Goal: Information Seeking & Learning: Learn about a topic

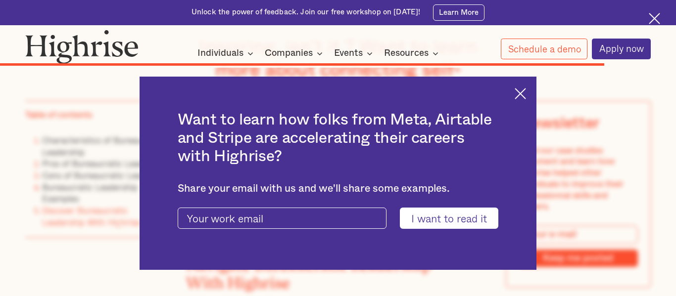
scroll to position [6601, 0]
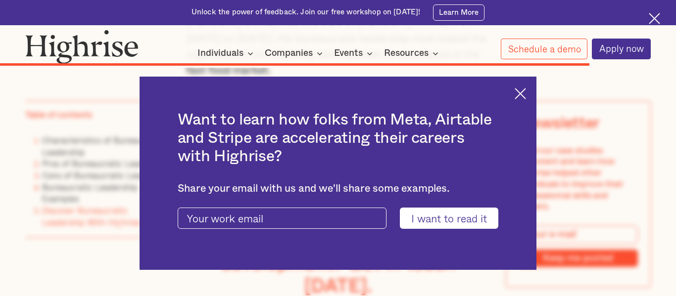
click at [519, 93] on img at bounding box center [519, 93] width 11 height 11
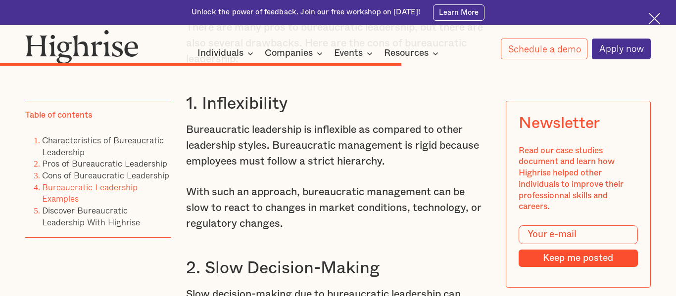
scroll to position [4660, 0]
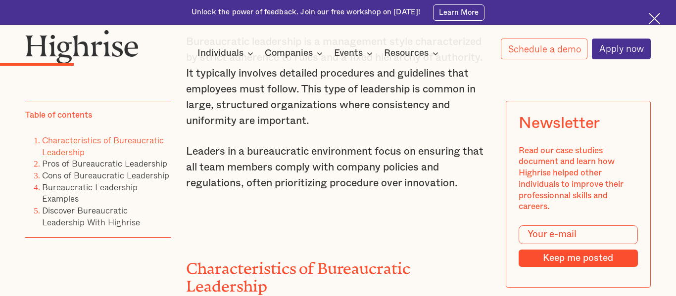
click at [301, 172] on p "Leaders in a bureaucratic environment focus on ensuring that all team members c…" at bounding box center [338, 167] width 304 height 47
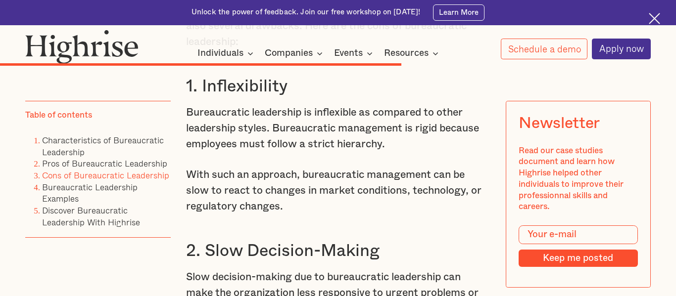
scroll to position [4686, 0]
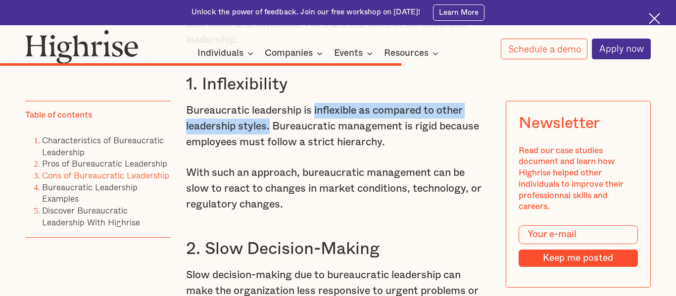
drag, startPoint x: 315, startPoint y: 127, endPoint x: 269, endPoint y: 146, distance: 50.1
click at [269, 146] on p "Bureaucratic leadership is inflexible as compared to other leadership styles. B…" at bounding box center [338, 126] width 304 height 47
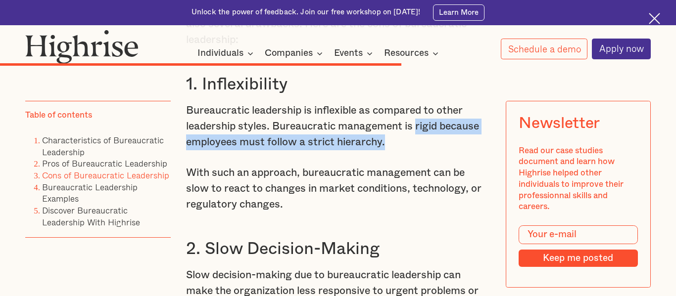
drag, startPoint x: 416, startPoint y: 140, endPoint x: 399, endPoint y: 155, distance: 22.1
click at [399, 150] on p "Bureaucratic leadership is inflexible as compared to other leadership styles. B…" at bounding box center [338, 126] width 304 height 47
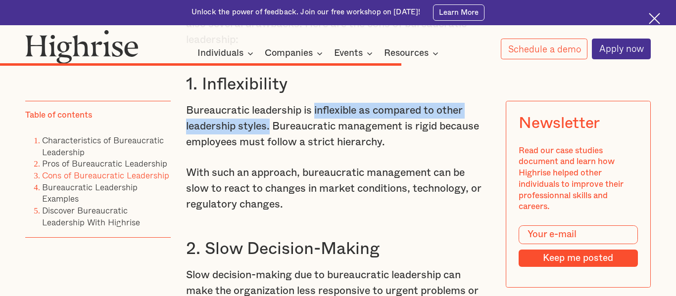
drag, startPoint x: 316, startPoint y: 125, endPoint x: 269, endPoint y: 144, distance: 50.8
click at [269, 144] on p "Bureaucratic leadership is inflexible as compared to other leadership styles. B…" at bounding box center [338, 126] width 304 height 47
copy p "inflexible as compared to other leadership styles."
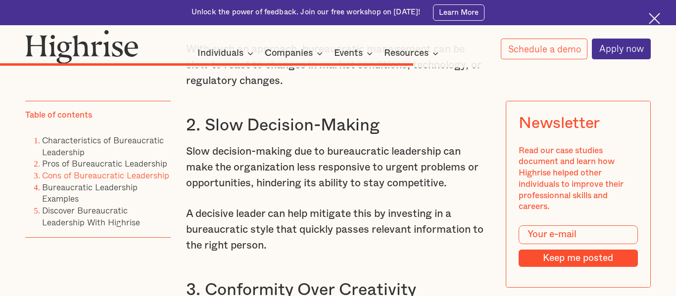
click at [276, 137] on h3 "2. Slow Decision-Making" at bounding box center [338, 125] width 304 height 21
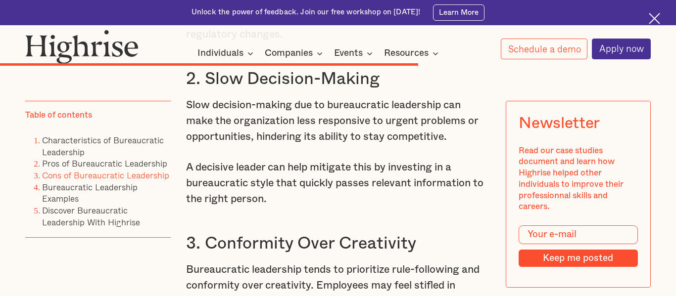
scroll to position [4854, 0]
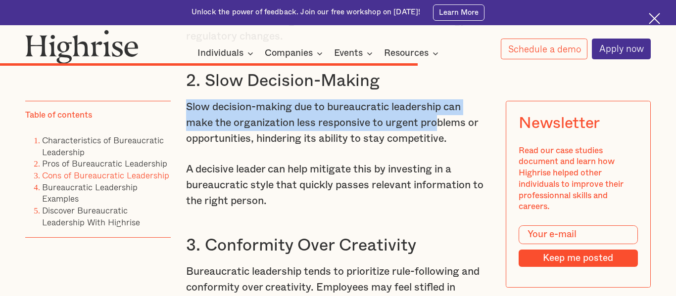
drag, startPoint x: 186, startPoint y: 125, endPoint x: 436, endPoint y: 135, distance: 250.5
click at [436, 135] on p "Slow decision-making due to bureaucratic leadership can make the organization l…" at bounding box center [338, 122] width 304 height 47
click at [379, 136] on p "Slow decision-making due to bureaucratic leadership can make the organization l…" at bounding box center [338, 122] width 304 height 47
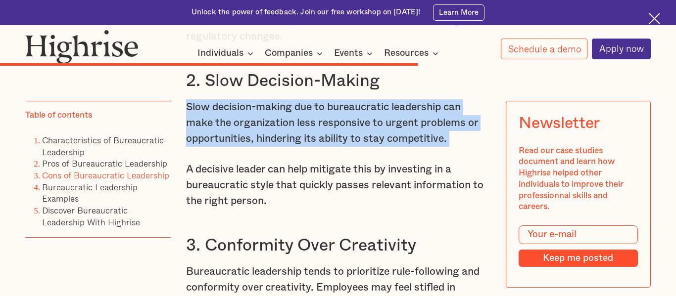
copy p "Slow decision-making due to bureaucratic leadership can make the organization l…"
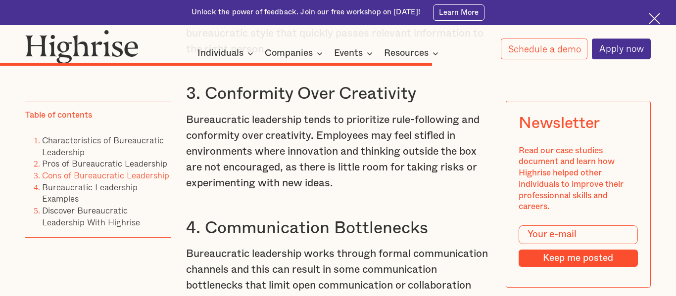
scroll to position [5020, 0]
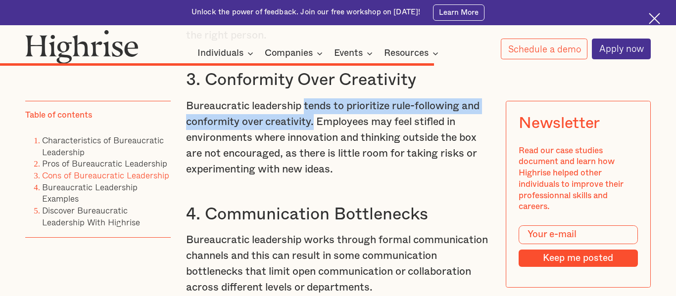
drag, startPoint x: 305, startPoint y: 121, endPoint x: 312, endPoint y: 133, distance: 14.0
click at [312, 133] on p "Bureaucratic leadership tends to prioritize rule-following and conformity over …" at bounding box center [338, 137] width 304 height 79
click at [312, 134] on p "Bureaucratic leadership tends to prioritize rule-following and conformity over …" at bounding box center [338, 137] width 304 height 79
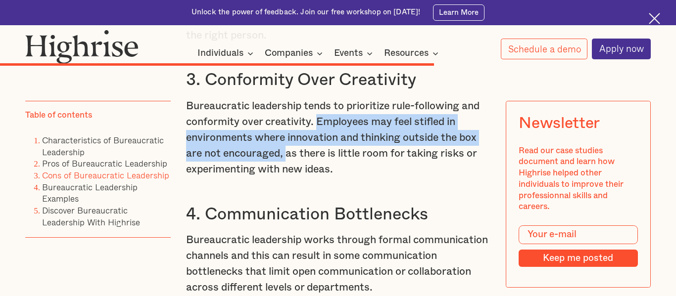
drag, startPoint x: 315, startPoint y: 137, endPoint x: 288, endPoint y: 177, distance: 48.0
click at [288, 177] on p "Bureaucratic leadership tends to prioritize rule-following and conformity over …" at bounding box center [338, 137] width 304 height 79
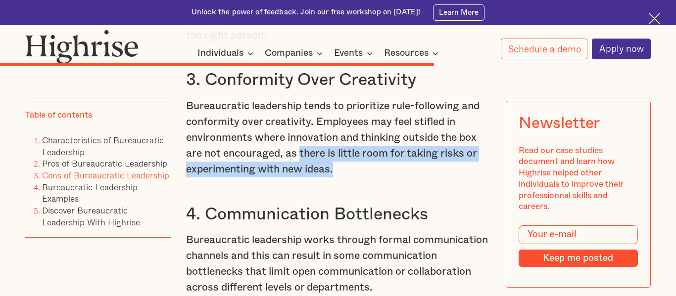
drag, startPoint x: 299, startPoint y: 169, endPoint x: 351, endPoint y: 187, distance: 55.1
click at [351, 178] on p "Bureaucratic leadership tends to prioritize rule-following and conformity over …" at bounding box center [338, 137] width 304 height 79
copy p "there is little room for taking risks or experimenting with new ideas."
click at [351, 178] on p "Bureaucratic leadership tends to prioritize rule-following and conformity over …" at bounding box center [338, 137] width 304 height 79
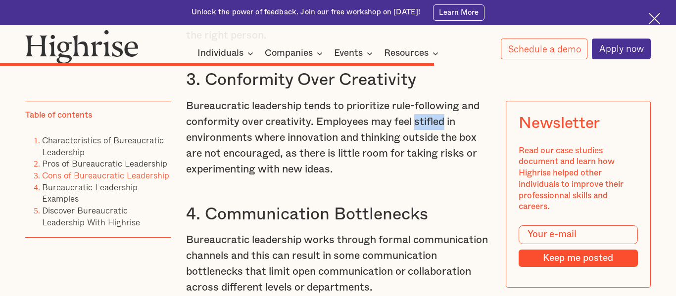
drag, startPoint x: 415, startPoint y: 139, endPoint x: 446, endPoint y: 137, distance: 31.7
click at [446, 137] on p "Bureaucratic leadership tends to prioritize rule-following and conformity over …" at bounding box center [338, 137] width 304 height 79
copy p "stifled"
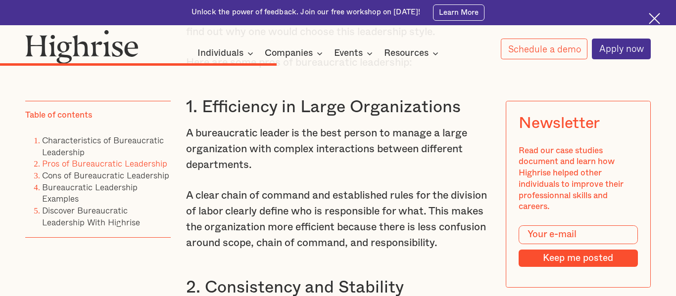
scroll to position [3421, 0]
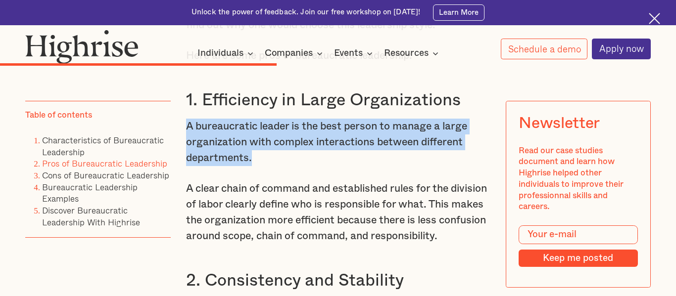
drag, startPoint x: 188, startPoint y: 125, endPoint x: 373, endPoint y: 156, distance: 187.7
click at [373, 156] on p "A bureaucratic leader is the best person to manage a large organization with co…" at bounding box center [338, 142] width 304 height 47
copy p "A bureaucratic leader is the best person to manage a large organization with co…"
click at [316, 227] on p "A clear chain of command and established rules for the division of labor clearl…" at bounding box center [338, 212] width 304 height 63
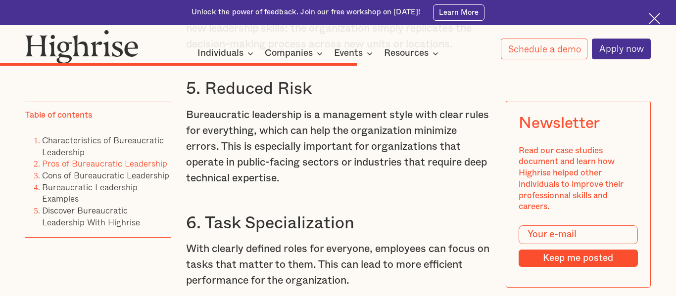
scroll to position [4241, 0]
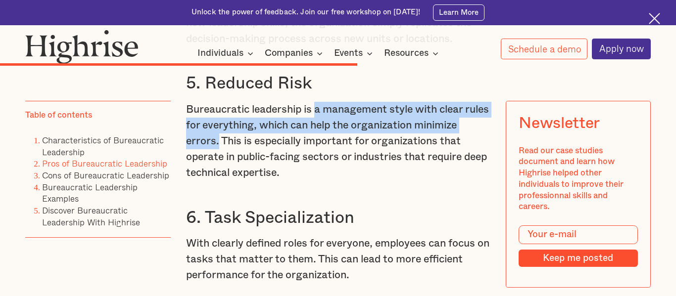
drag, startPoint x: 317, startPoint y: 126, endPoint x: 219, endPoint y: 155, distance: 101.9
click at [219, 155] on p "Bureaucratic leadership is a management style with clear rules for everything, …" at bounding box center [338, 141] width 304 height 79
copy p "a management style with clear rules for everything, which can help the organiza…"
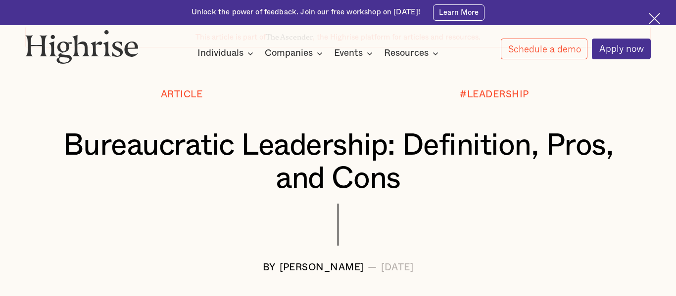
scroll to position [80, 0]
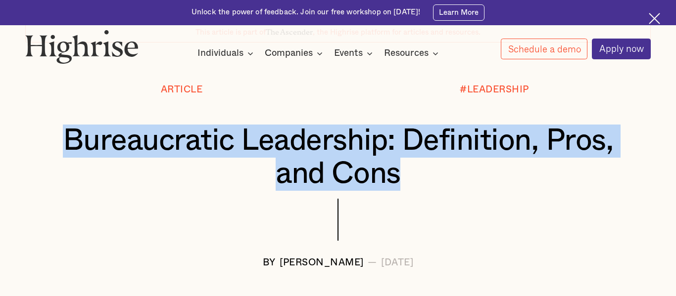
drag, startPoint x: 27, startPoint y: 129, endPoint x: 536, endPoint y: 177, distance: 510.9
click at [536, 177] on div "Bureaucratic Leadership: Definition, Pros, and Cons" at bounding box center [337, 158] width 625 height 66
copy h1 "Bureaucratic Leadership: Definition, Pros, and Cons"
